Goal: Task Accomplishment & Management: Manage account settings

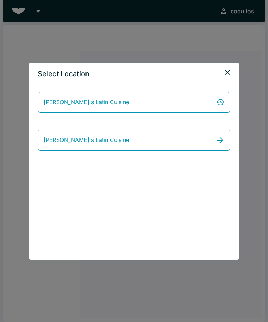
click at [227, 68] on icon "close" at bounding box center [227, 72] width 8 height 8
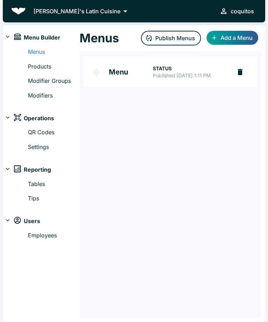
click at [39, 63] on link "Products" at bounding box center [54, 66] width 52 height 9
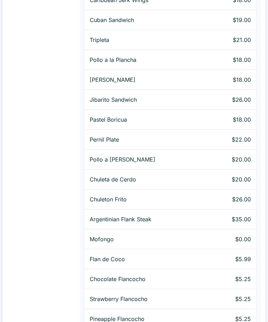
scroll to position [577, 0]
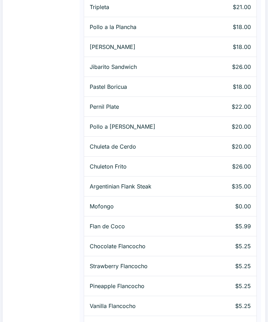
click at [133, 247] on p "Chocolate Flancocho" at bounding box center [146, 246] width 113 height 8
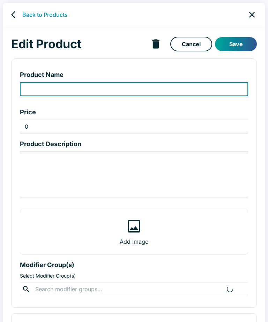
type input "Chocolate Flancocho"
type input "5.25"
type textarea "Cream cheese custard and flavored cake topped w/ caramel sauce and fresh fruit."
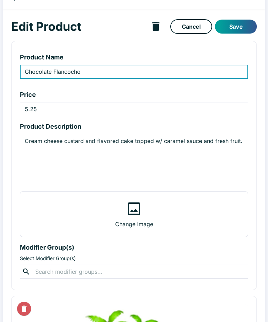
scroll to position [23, 0]
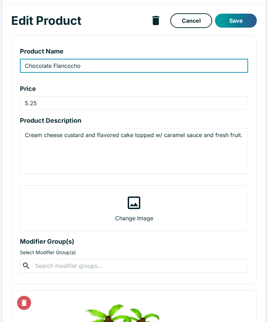
click at [120, 264] on input "text" at bounding box center [133, 266] width 201 height 10
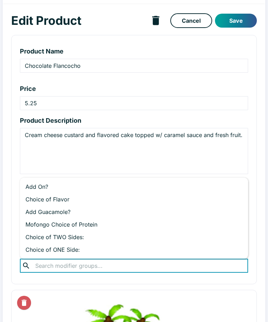
scroll to position [67, 0]
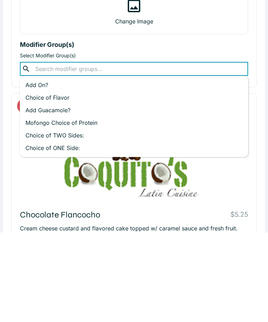
click at [258, 177] on div "Edit Product Cancel Save Product Name Chocolate Flancocho ​ Price 5.25 ​ Produc…" at bounding box center [134, 138] width 263 height 484
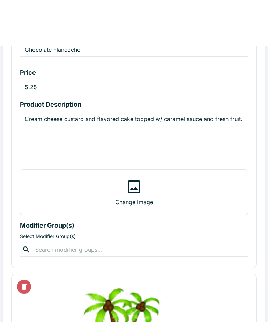
scroll to position [0, 0]
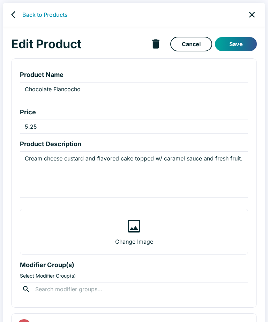
click at [237, 37] on button "Save" at bounding box center [236, 44] width 42 height 14
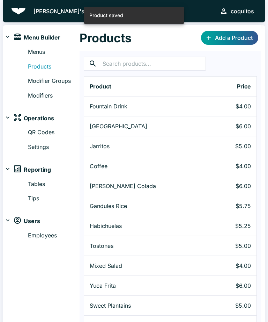
click at [34, 55] on link "Menus" at bounding box center [54, 51] width 52 height 9
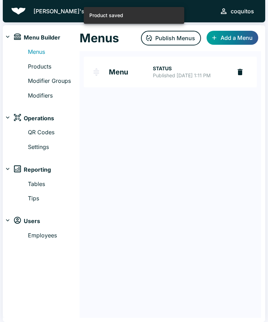
click at [183, 79] on p "Published [DATE] 1:11 PM" at bounding box center [189, 75] width 73 height 7
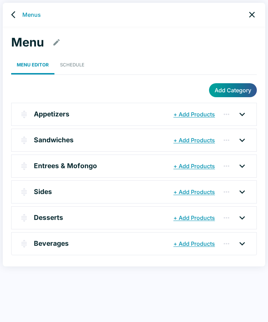
click at [241, 216] on icon at bounding box center [243, 217] width 6 height 3
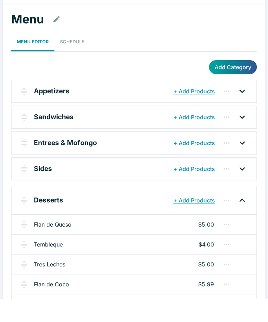
scroll to position [32, 0]
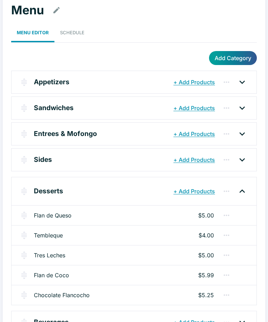
click at [186, 191] on button "+ Add Products" at bounding box center [194, 191] width 45 height 13
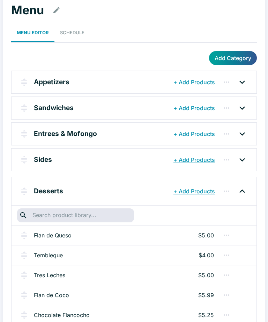
scroll to position [52, 0]
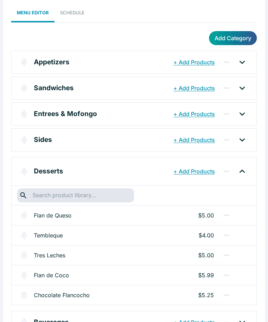
click at [96, 194] on input "text" at bounding box center [75, 195] width 90 height 10
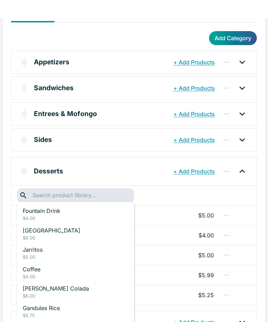
scroll to position [74, 0]
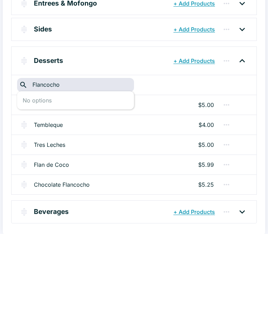
click at [103, 179] on div "No options" at bounding box center [75, 188] width 117 height 18
type input "Flancocho"
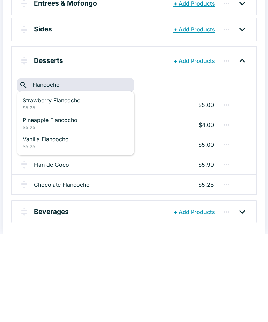
click at [101, 184] on p "Strawberry Flancocho" at bounding box center [76, 188] width 106 height 8
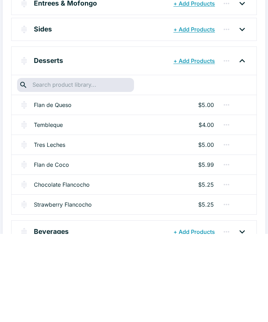
click at [103, 168] on input "text" at bounding box center [75, 173] width 90 height 10
type input "flancocha"
click at [82, 282] on div "Strawberry Flancocho $5.25" at bounding box center [134, 292] width 245 height 20
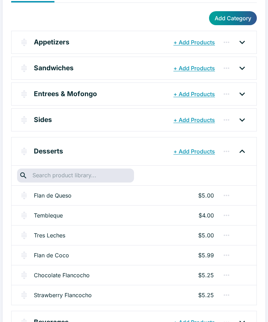
click at [109, 173] on input "text" at bounding box center [75, 175] width 90 height 10
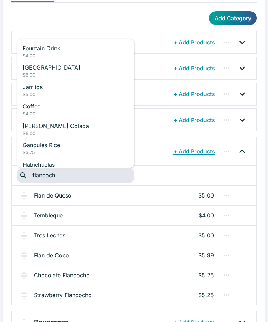
type input "flancocho"
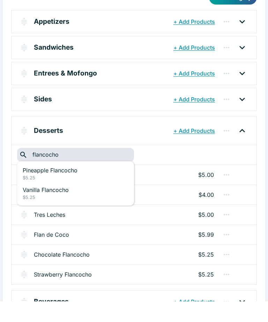
click at [68, 186] on p "Pineapple Flancocho" at bounding box center [76, 190] width 106 height 8
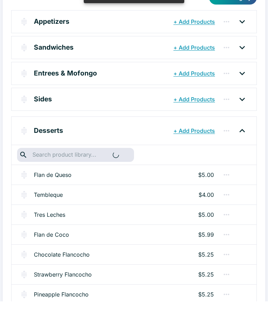
click at [92, 170] on input "text" at bounding box center [70, 175] width 80 height 10
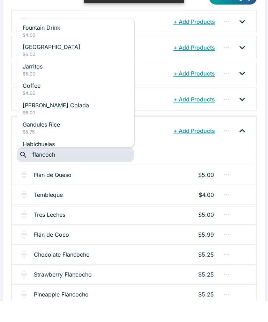
type input "flancocho"
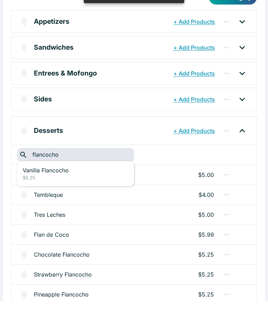
click at [76, 186] on p "Vanilla Flancocho" at bounding box center [76, 190] width 106 height 8
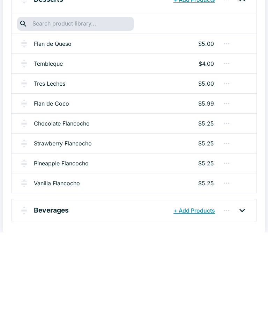
scroll to position [112, 0]
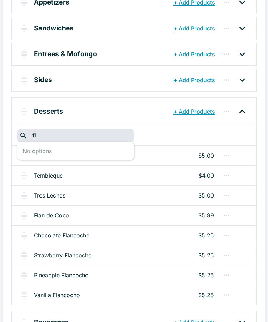
type input "f"
click at [257, 132] on div "Desserts + Add Products ​ ​ Flan de Queso $5.00 Tembleque $4.00 Tres Leches $5.…" at bounding box center [134, 201] width 246 height 208
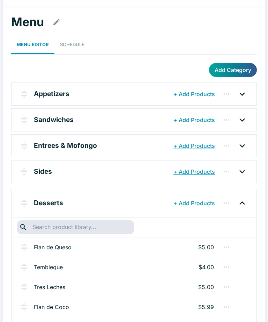
scroll to position [20, 0]
click at [243, 171] on icon at bounding box center [243, 171] width 6 height 3
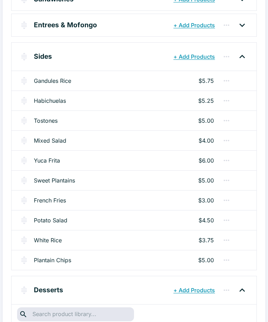
scroll to position [141, 0]
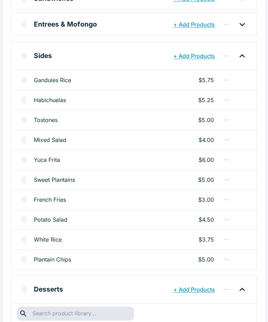
click at [225, 176] on icon "button" at bounding box center [226, 179] width 8 height 8
click at [258, 201] on div at bounding box center [134, 161] width 268 height 322
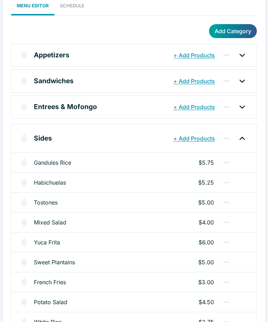
scroll to position [0, 0]
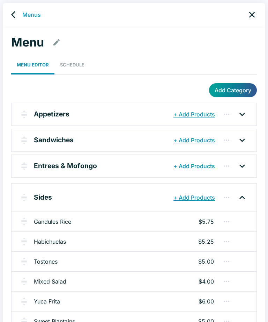
click at [13, 15] on icon "back" at bounding box center [15, 14] width 8 height 8
